Goal: Navigation & Orientation: Find specific page/section

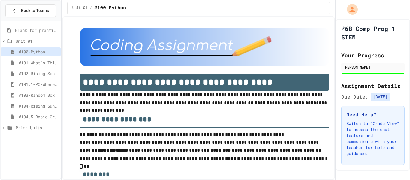
click at [31, 116] on span "#104.5-Basic Graphics Review" at bounding box center [39, 116] width 40 height 6
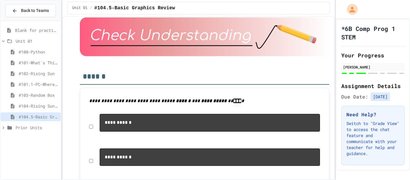
scroll to position [1512, 0]
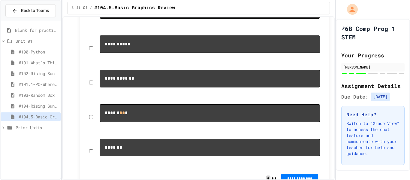
scroll to position [1690, 0]
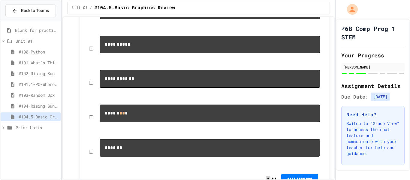
click at [26, 92] on span "#103-Random Box" at bounding box center [39, 95] width 40 height 6
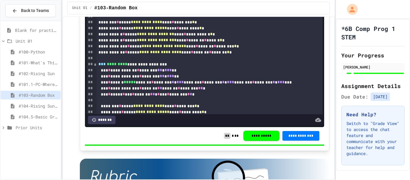
scroll to position [2634, 0]
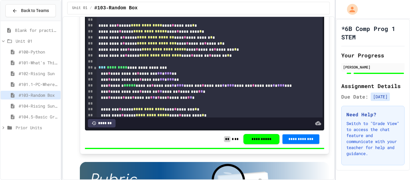
click at [34, 114] on span "#104.5-Basic Graphics Review" at bounding box center [39, 116] width 40 height 6
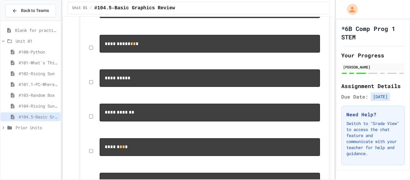
scroll to position [1659, 0]
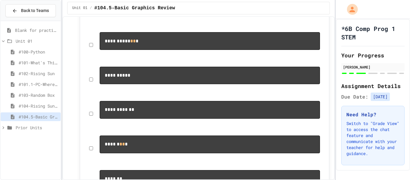
click at [162, 15] on pre "**********" at bounding box center [210, 6] width 220 height 17
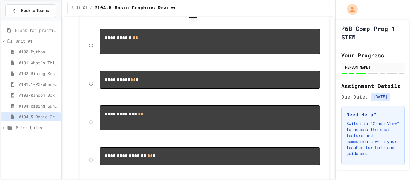
scroll to position [1916, 0]
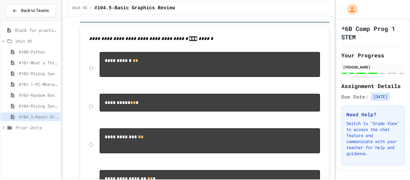
scroll to position [1907, 0]
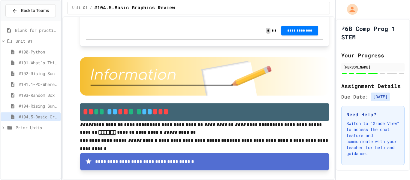
scroll to position [2065, 0]
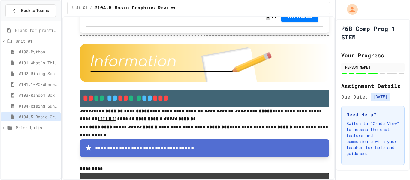
scroll to position [2079, 0]
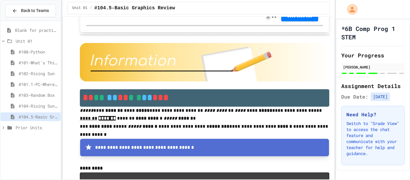
click at [34, 95] on span "#103-Random Box" at bounding box center [39, 95] width 40 height 6
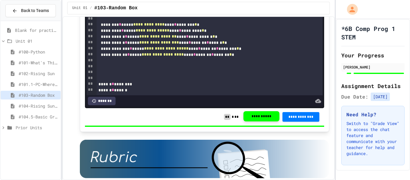
scroll to position [2651, 0]
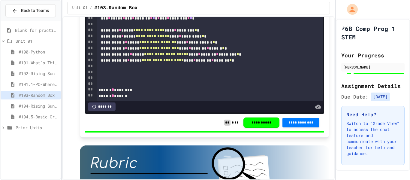
click at [34, 114] on span "#104.5-Basic Graphics Review" at bounding box center [39, 116] width 40 height 6
